Goal: Information Seeking & Learning: Understand process/instructions

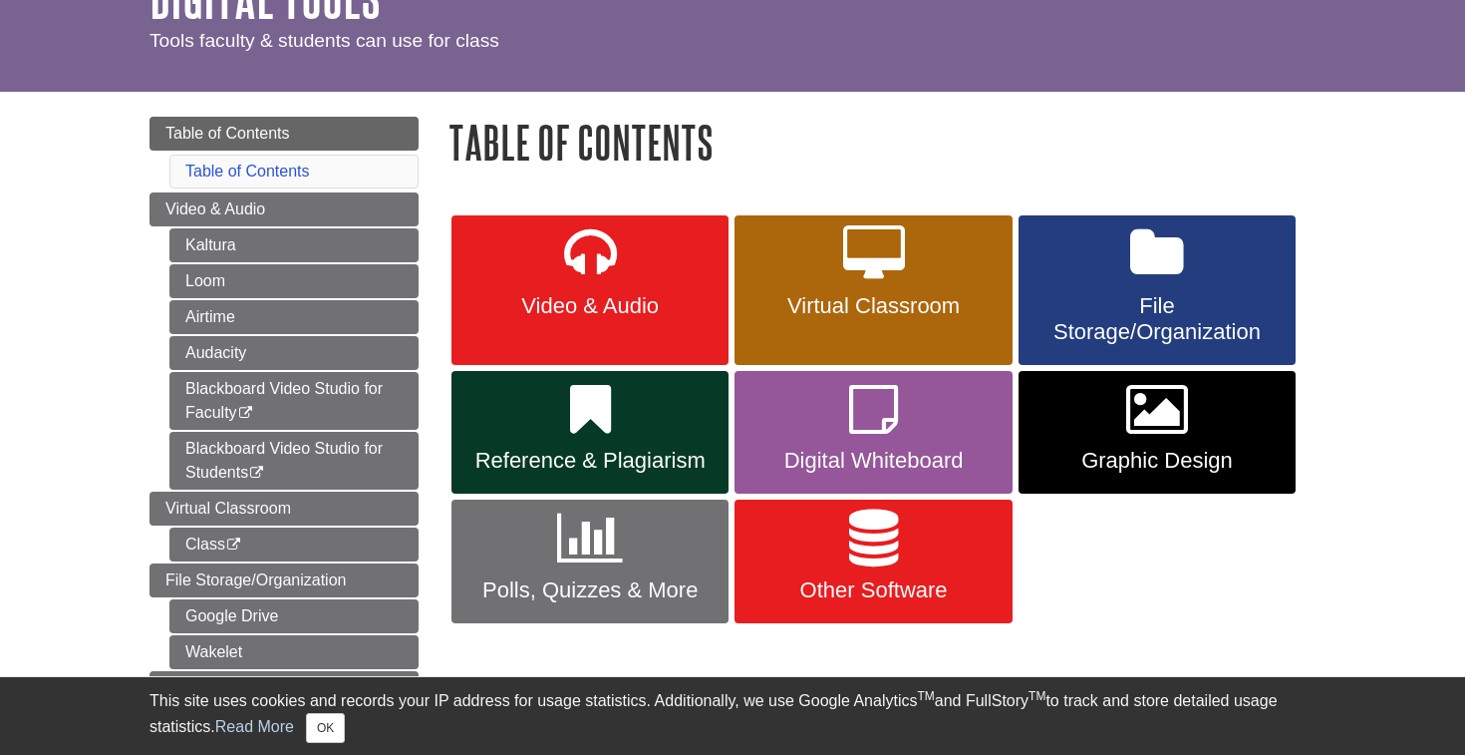
scroll to position [135, 0]
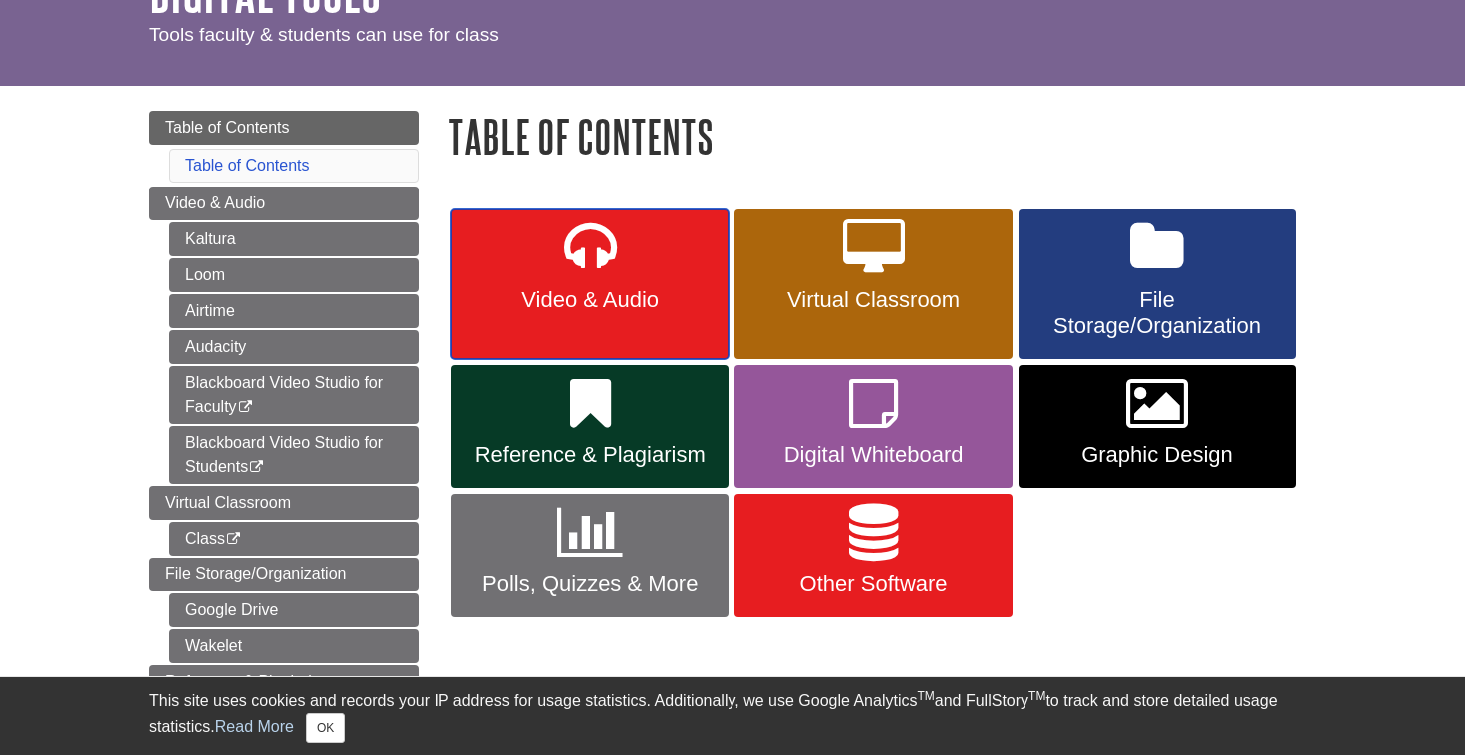
click at [621, 306] on span "Video & Audio" at bounding box center [589, 300] width 247 height 26
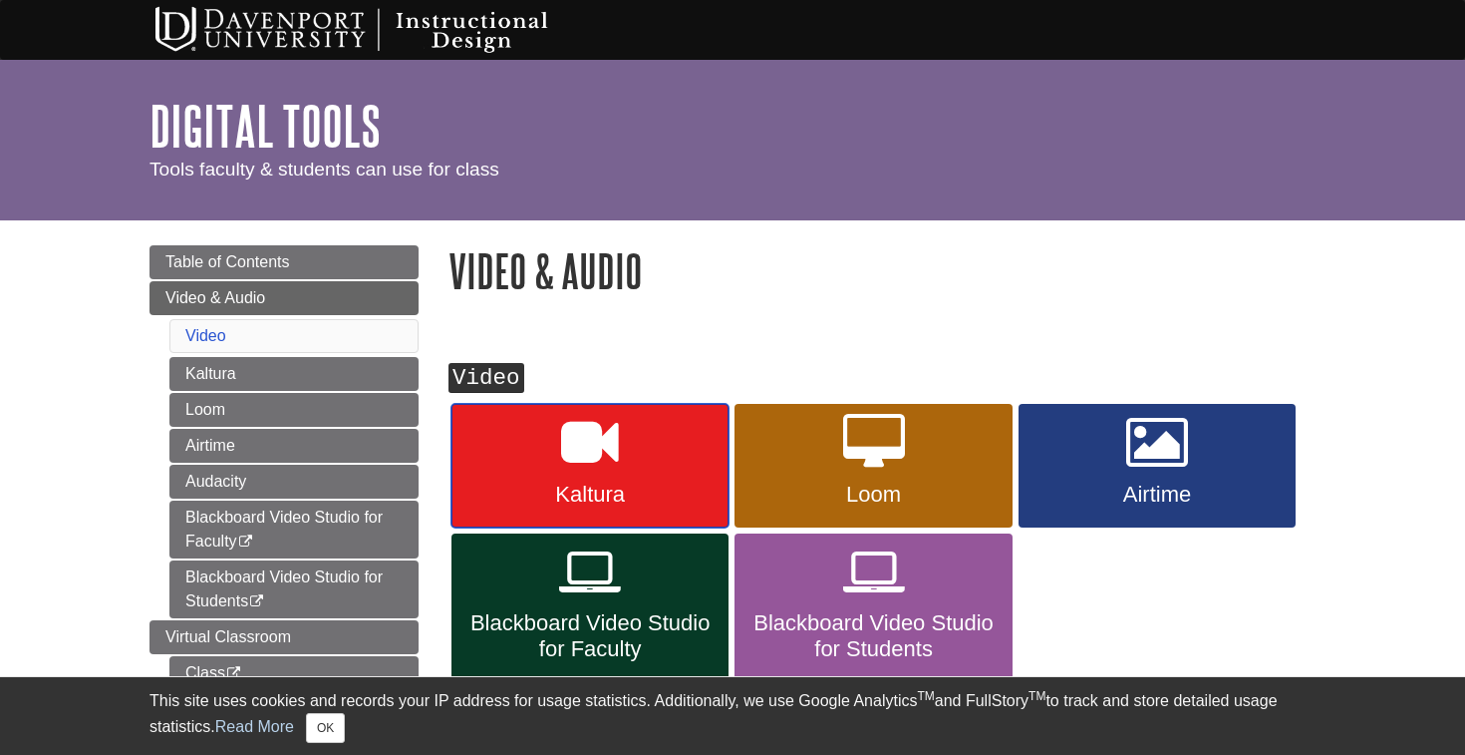
click at [614, 474] on link "Kaltura" at bounding box center [590, 466] width 277 height 124
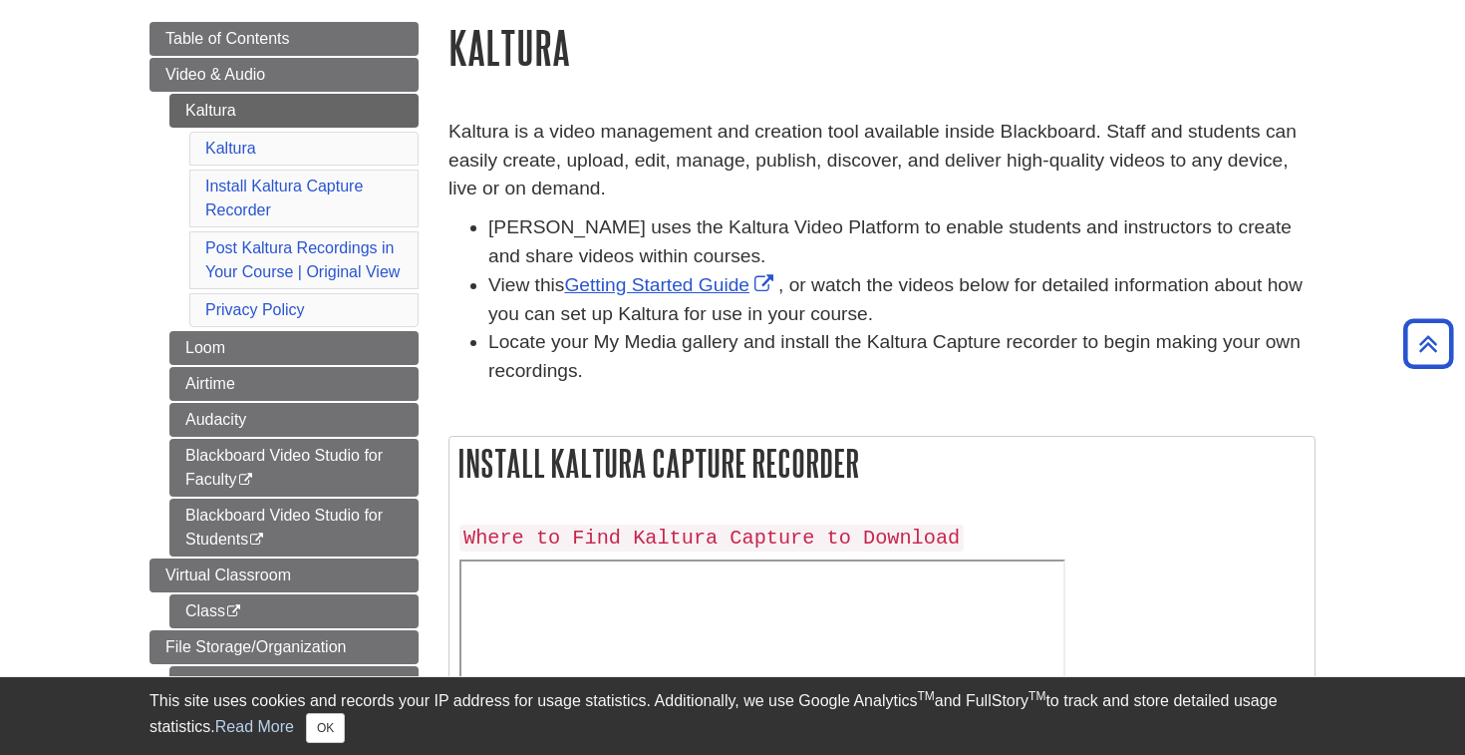
scroll to position [220, 0]
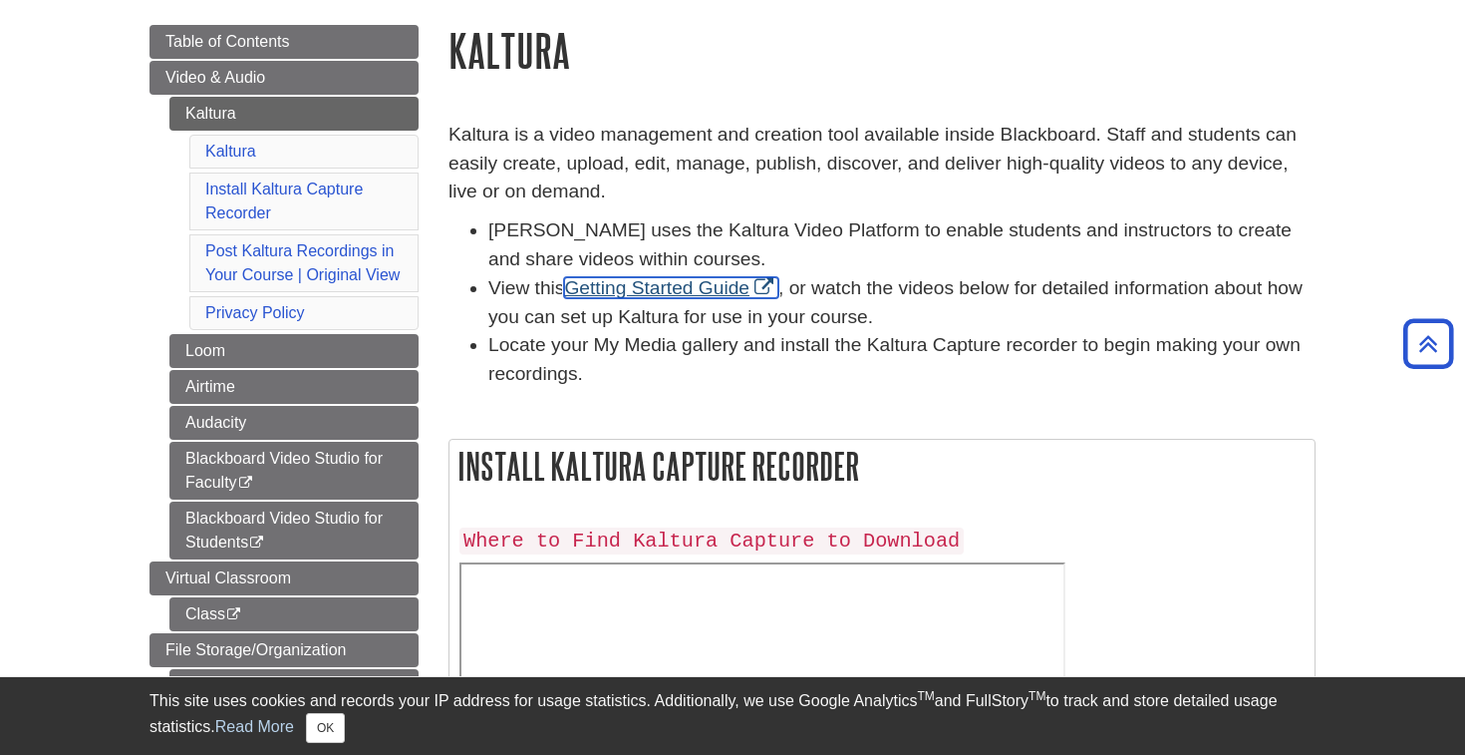
click at [651, 288] on link "Getting Started Guide" at bounding box center [671, 287] width 214 height 21
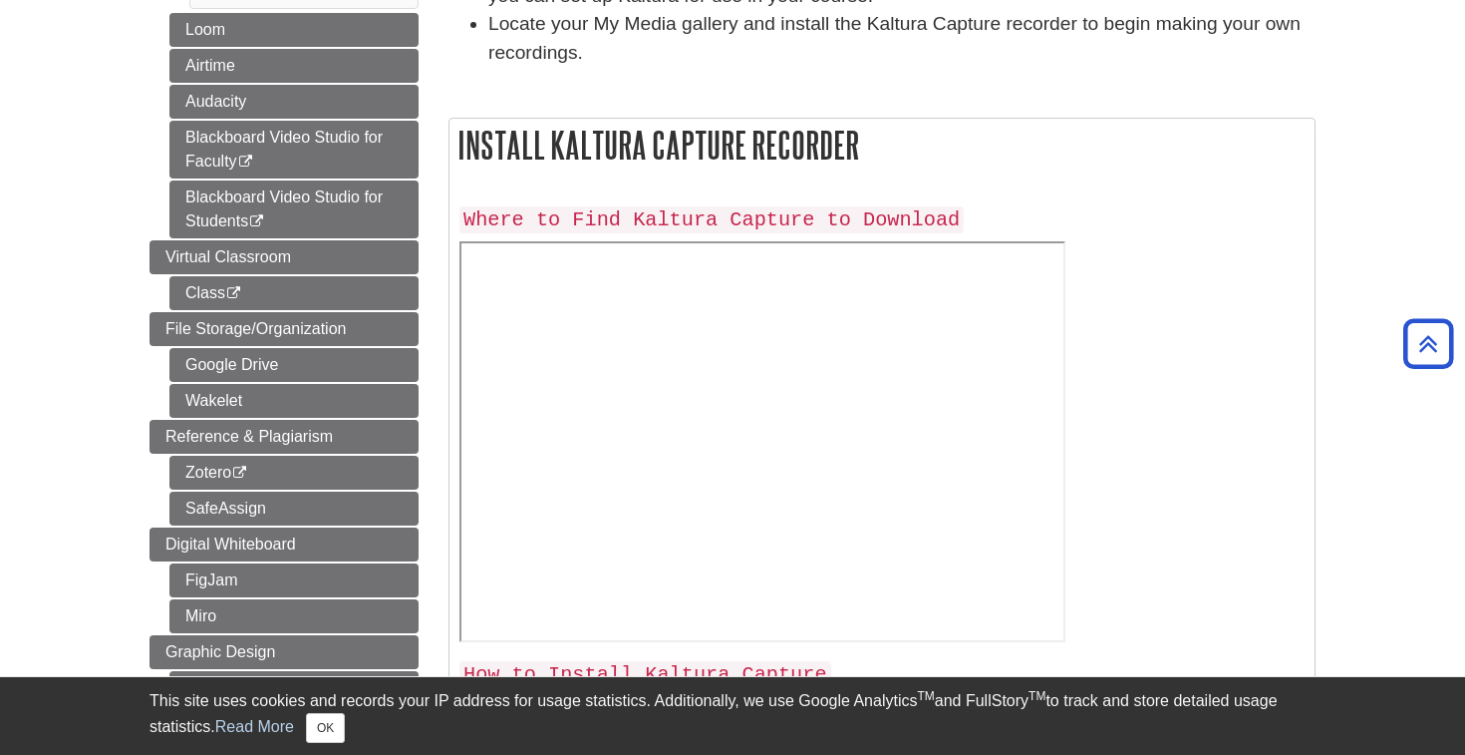
scroll to position [544, 0]
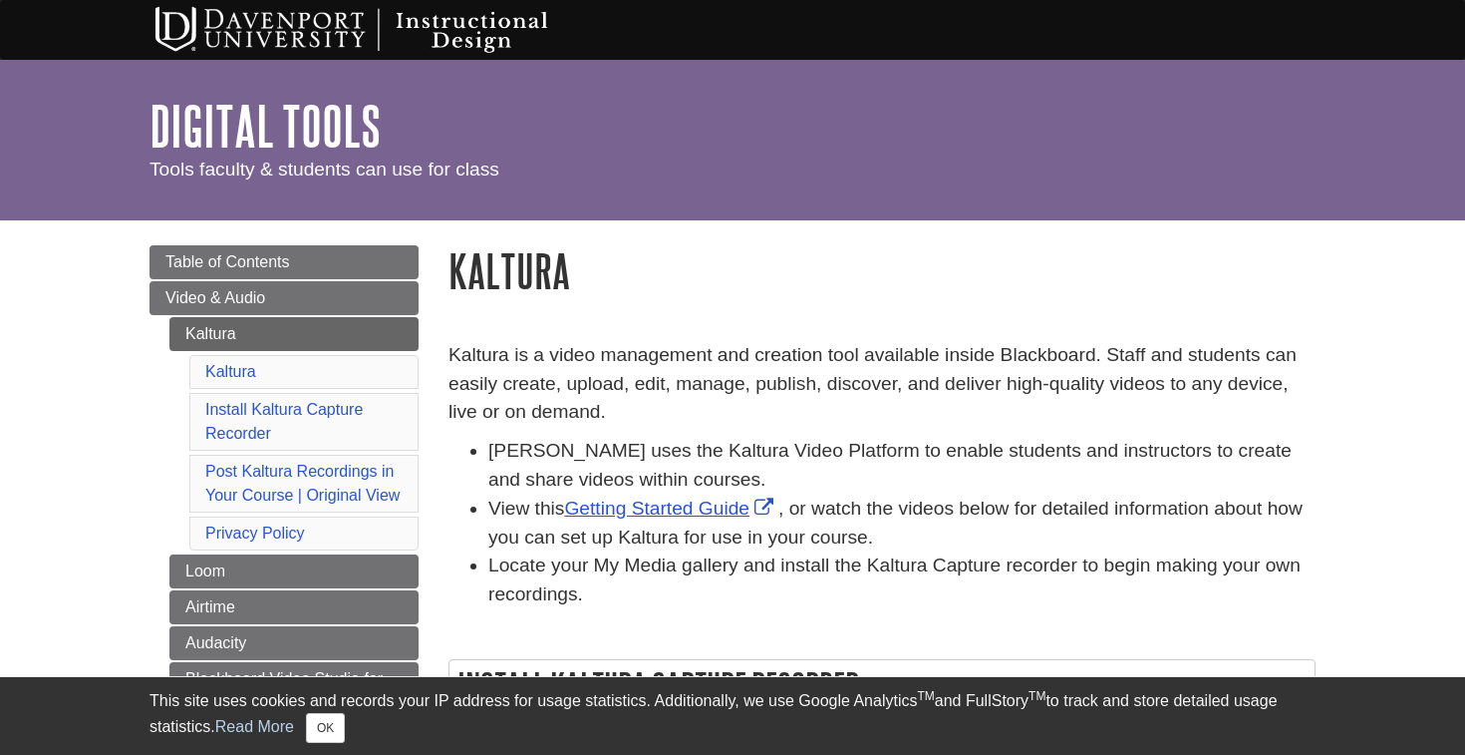
scroll to position [544, 0]
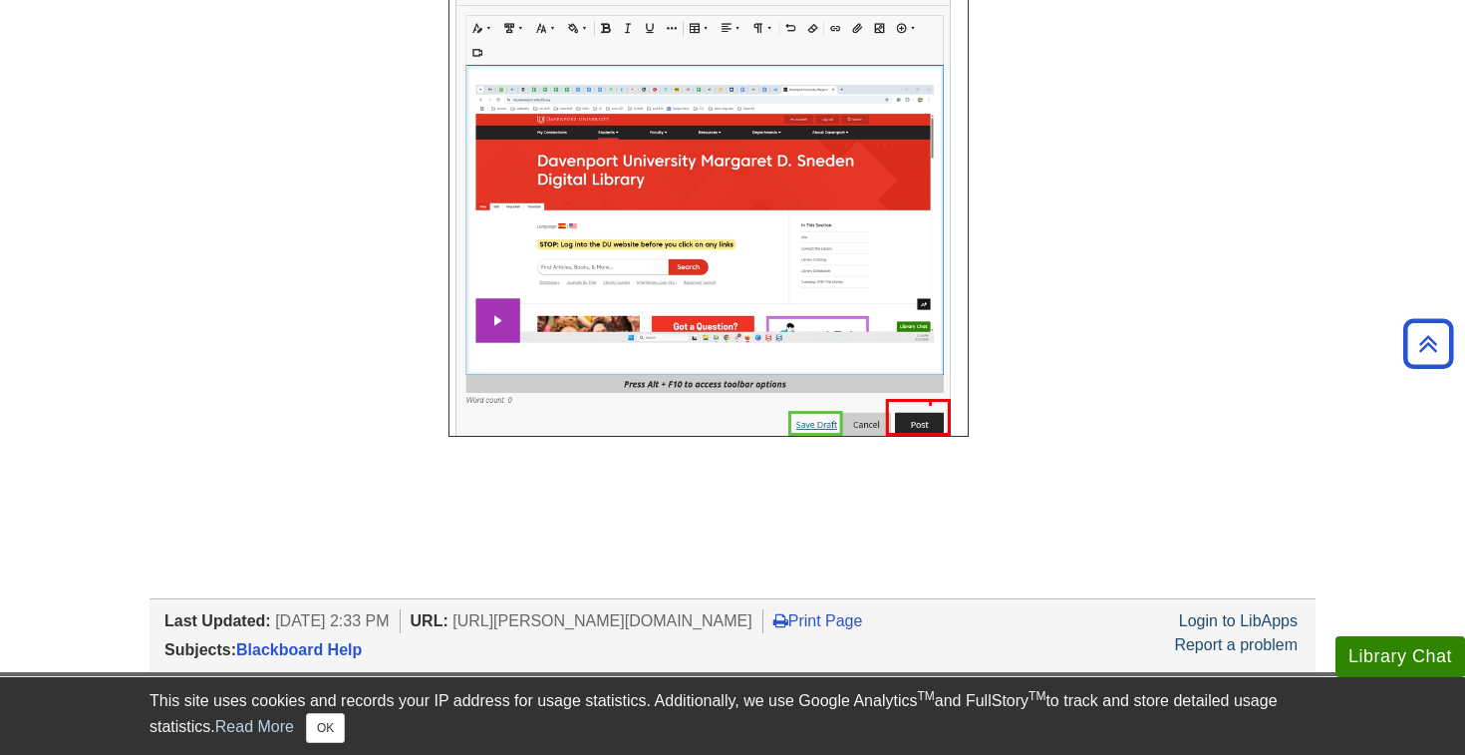
scroll to position [2396, 0]
